Goal: Check status

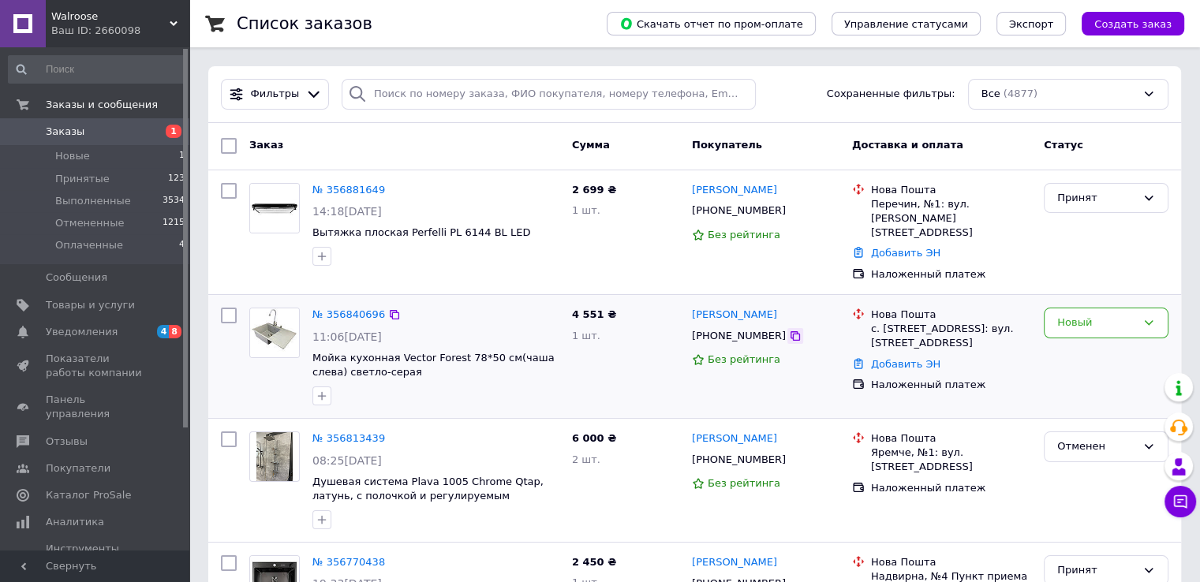
click at [787, 328] on div at bounding box center [795, 336] width 16 height 16
click at [789, 330] on icon at bounding box center [795, 336] width 13 height 13
click at [349, 179] on div "№ 356881649 14:18[DATE] Вытяжка плоская Perfelli PL 6144 BL LED" at bounding box center [436, 224] width 260 height 95
click at [344, 184] on link "№ 356881649" at bounding box center [348, 190] width 73 height 12
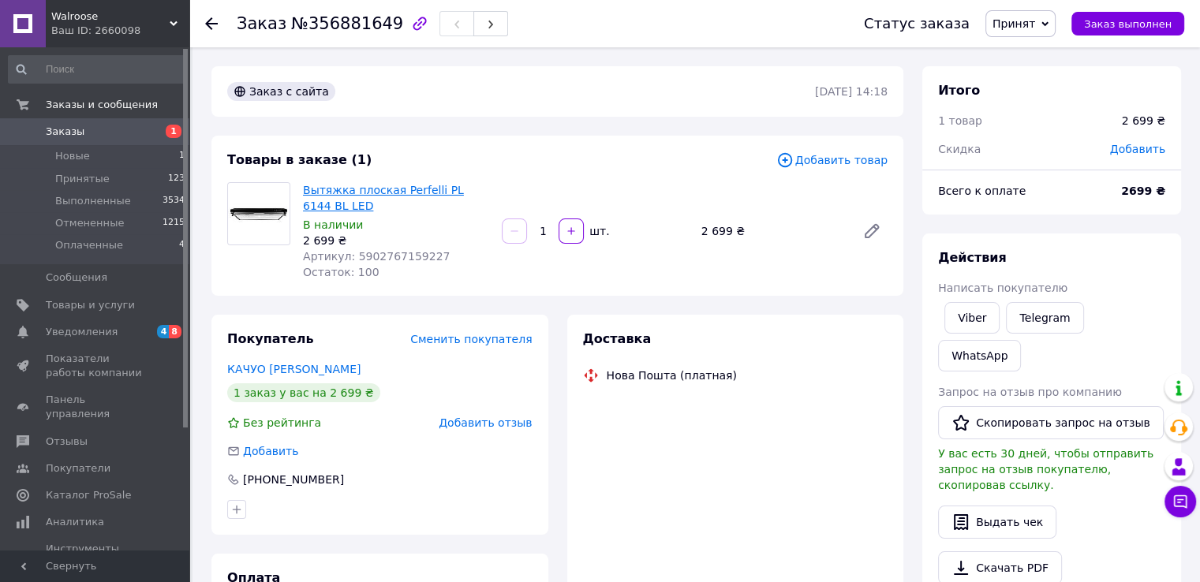
click at [378, 190] on link "Вытяжка плоская Perfelli PL 6144 BL LED" at bounding box center [383, 198] width 161 height 28
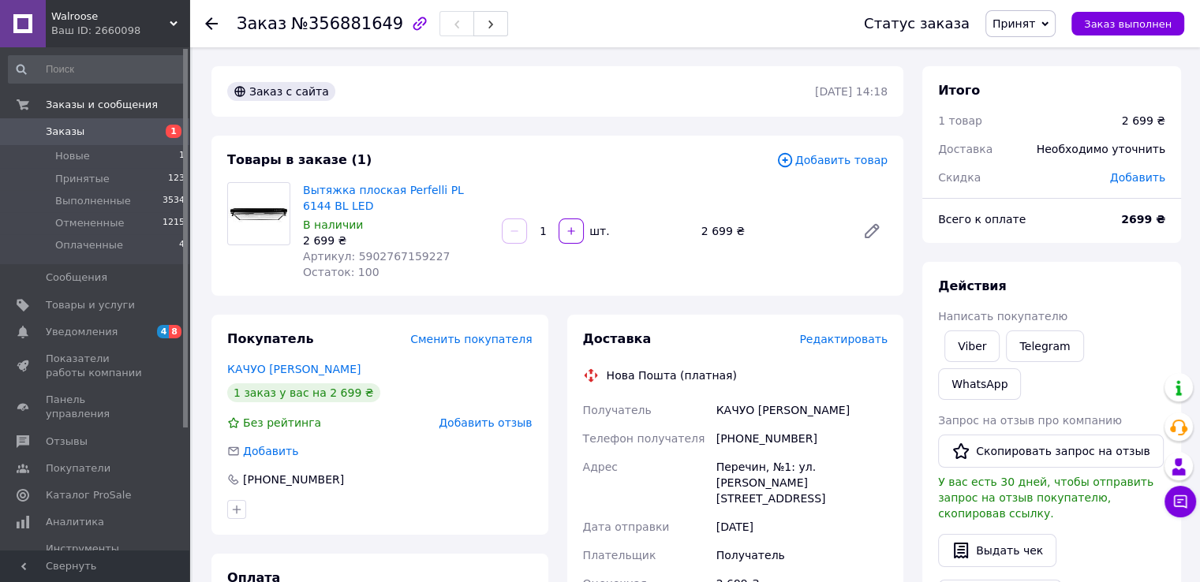
click at [149, 144] on link "Заказы 1" at bounding box center [97, 131] width 194 height 27
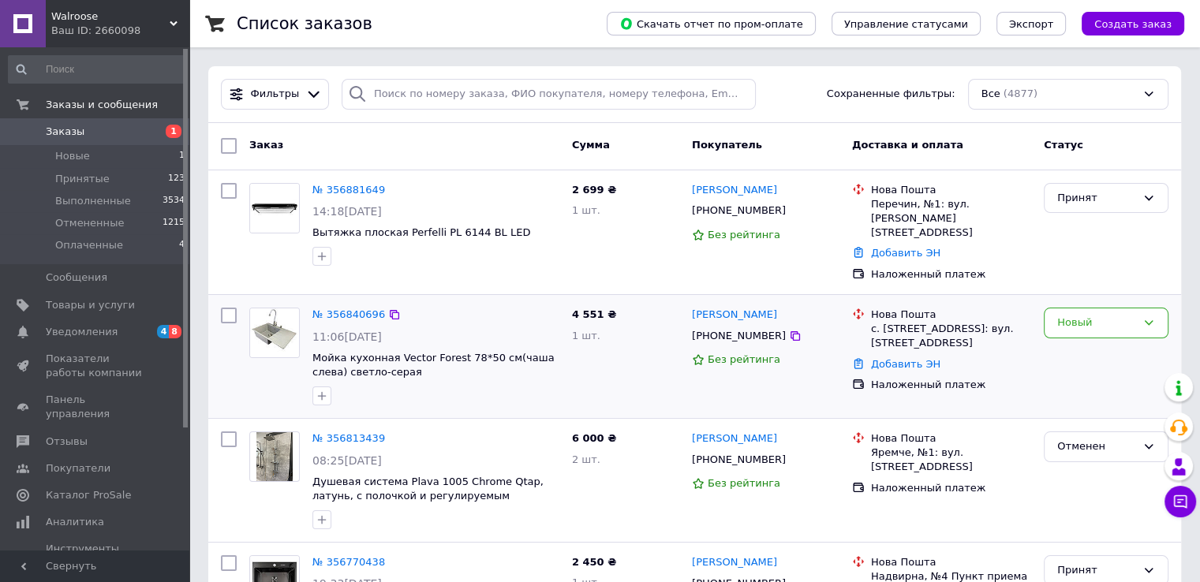
click at [619, 373] on div "4 551 ₴ 1 шт." at bounding box center [626, 356] width 120 height 110
